Goal: Task Accomplishment & Management: Use online tool/utility

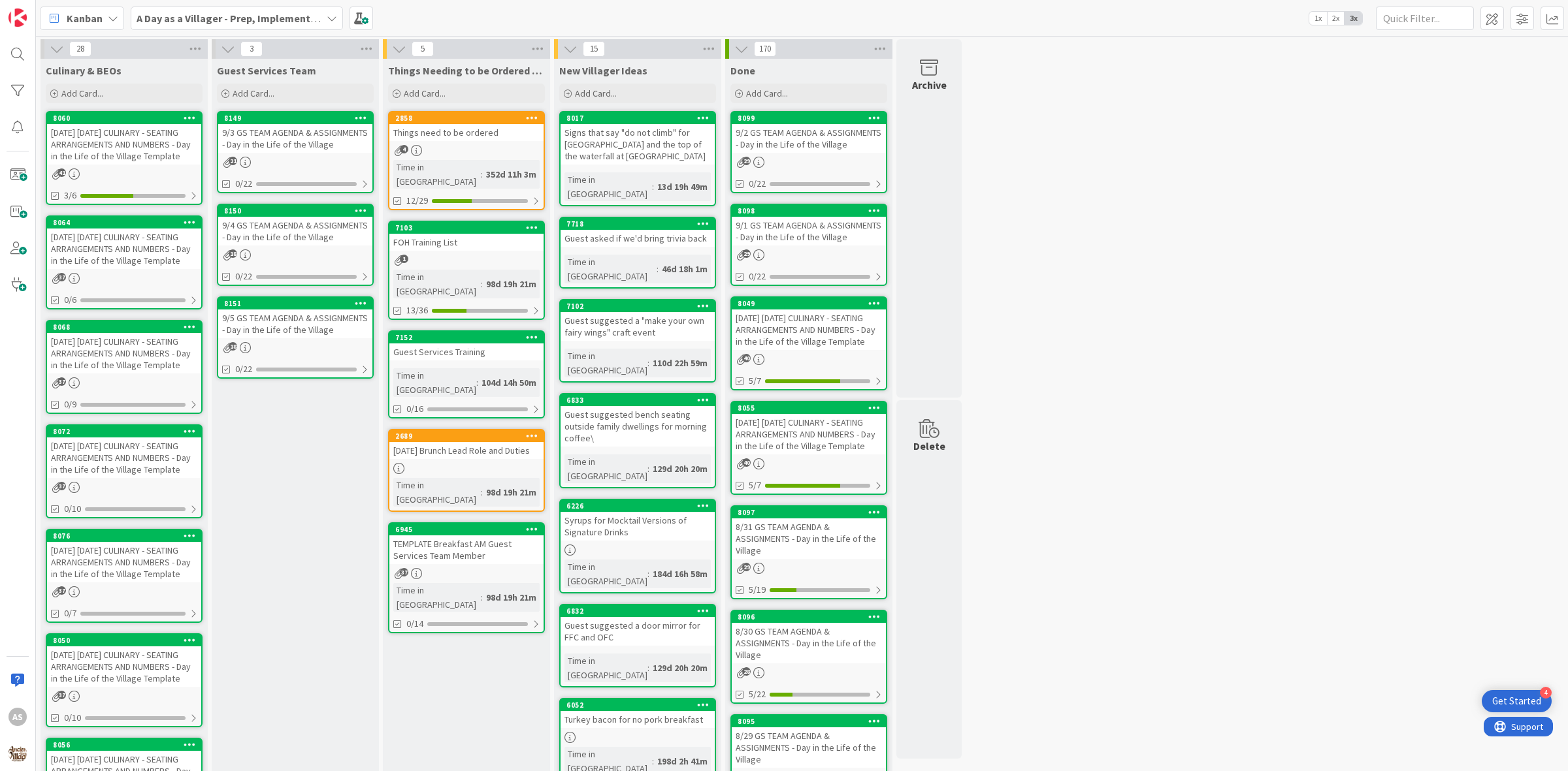
click at [128, 243] on div "[DATE] [DATE] CULINARY - SEATING ARRANGEMENTS AND NUMBERS - Day in the Life of …" at bounding box center [124, 249] width 154 height 40
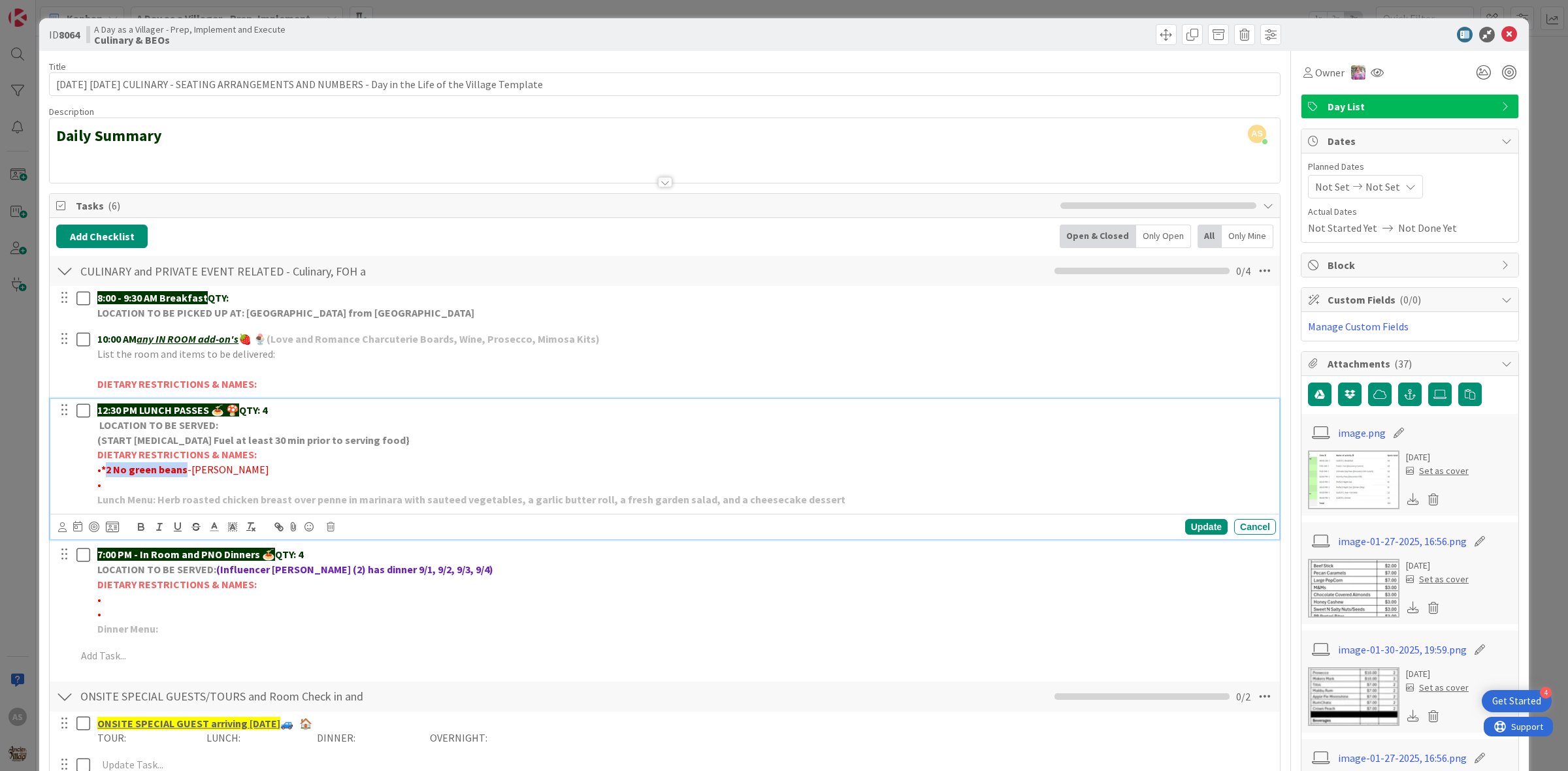
drag, startPoint x: 184, startPoint y: 468, endPoint x: 110, endPoint y: 465, distance: 74.1
click at [106, 468] on p "• *2 No green beans -[PERSON_NAME]" at bounding box center [683, 470] width 1173 height 15
copy strong "2 No green beans"
click at [1428, 401] on label at bounding box center [1440, 395] width 23 height 23
click at [1428, 383] on input "file" at bounding box center [1428, 383] width 0 height 0
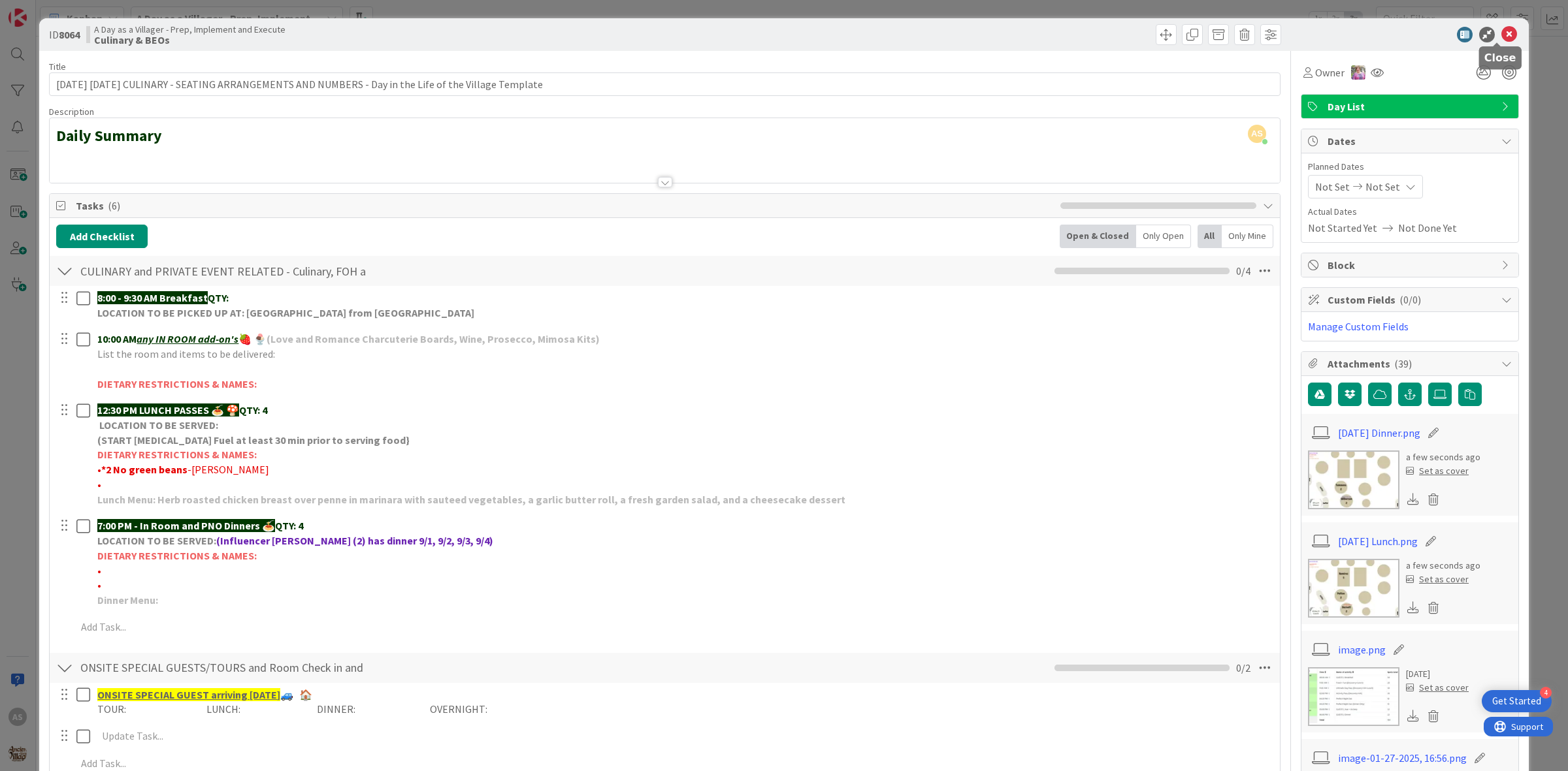
click at [1502, 34] on icon at bounding box center [1509, 34] width 16 height 16
